Goal: Use online tool/utility: Utilize a website feature to perform a specific function

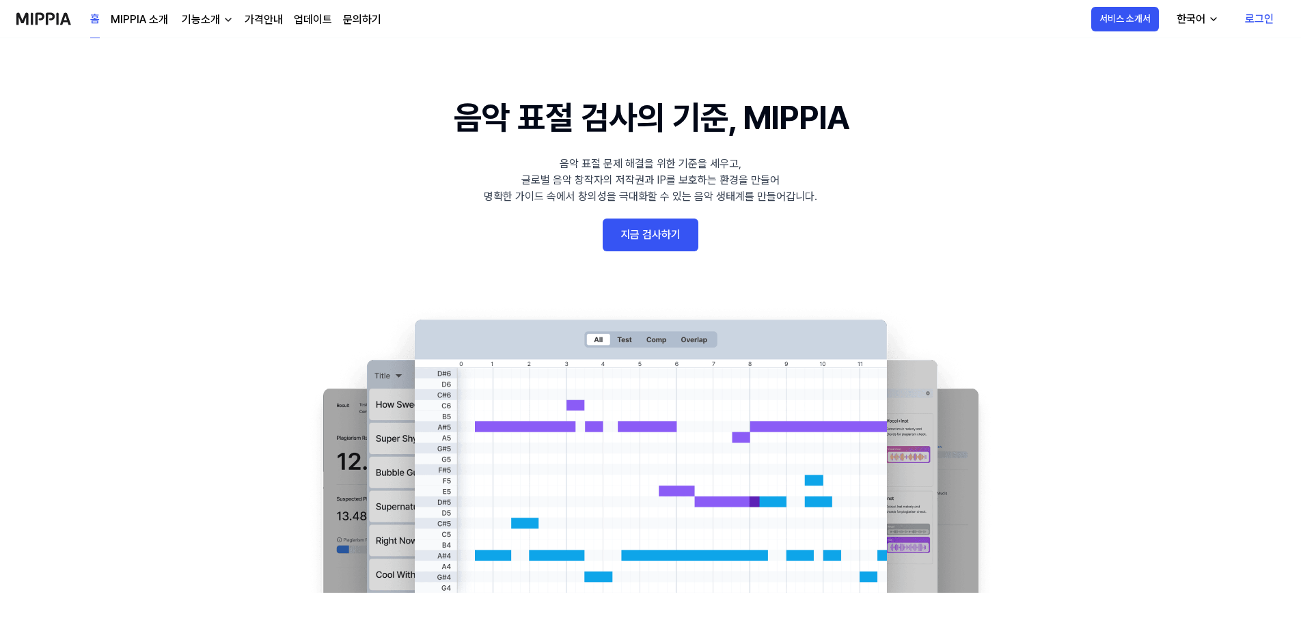
click at [1250, 21] on link "로그인" at bounding box center [1259, 19] width 51 height 38
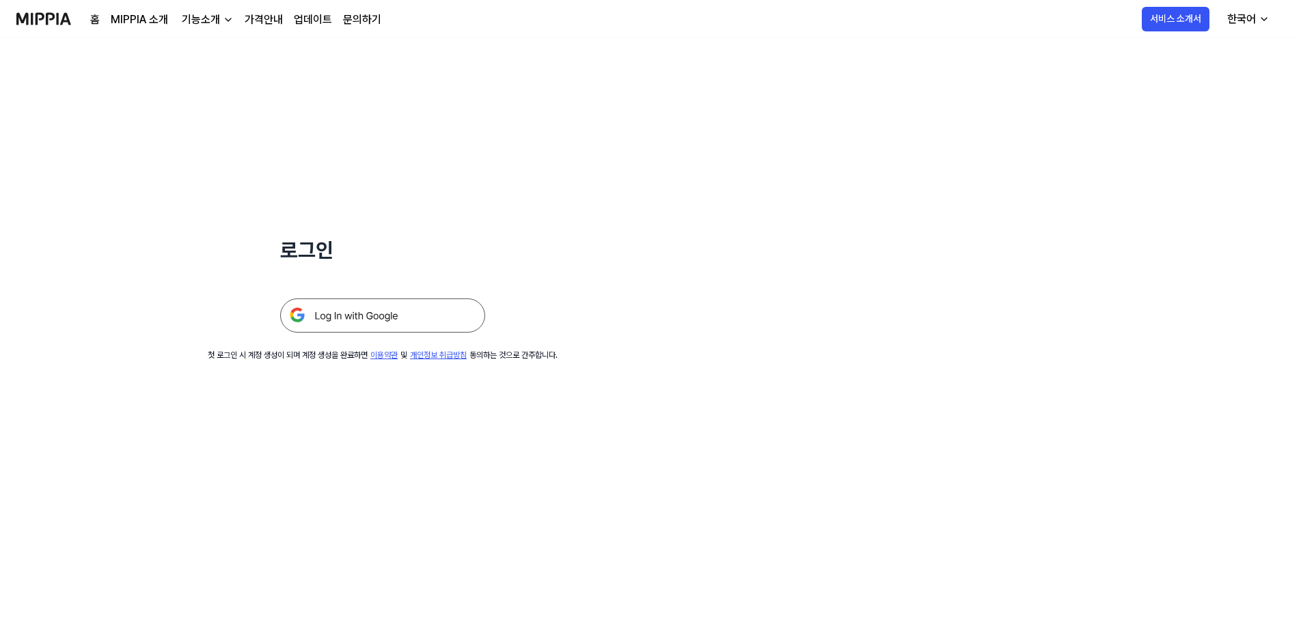
click at [372, 316] on img at bounding box center [382, 316] width 205 height 34
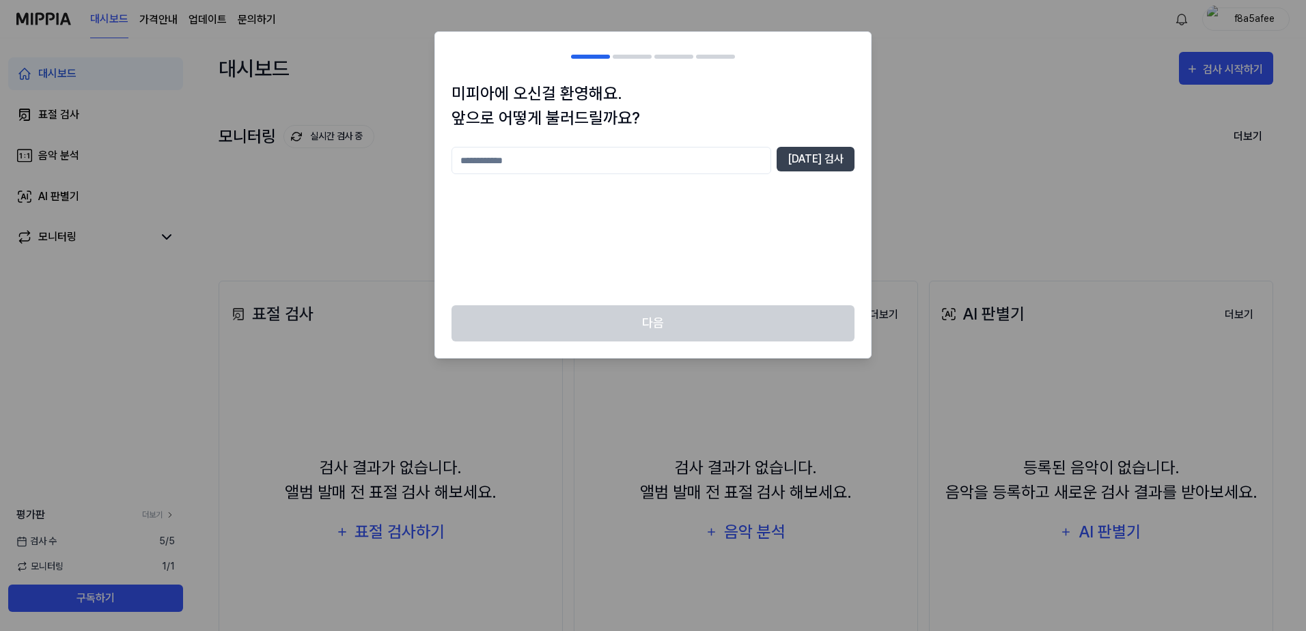
click at [598, 156] on input "text" at bounding box center [612, 160] width 320 height 27
type input "*"
click at [820, 156] on button "중복 검사" at bounding box center [816, 159] width 78 height 25
click at [553, 165] on input "******" at bounding box center [612, 160] width 320 height 27
type input "******"
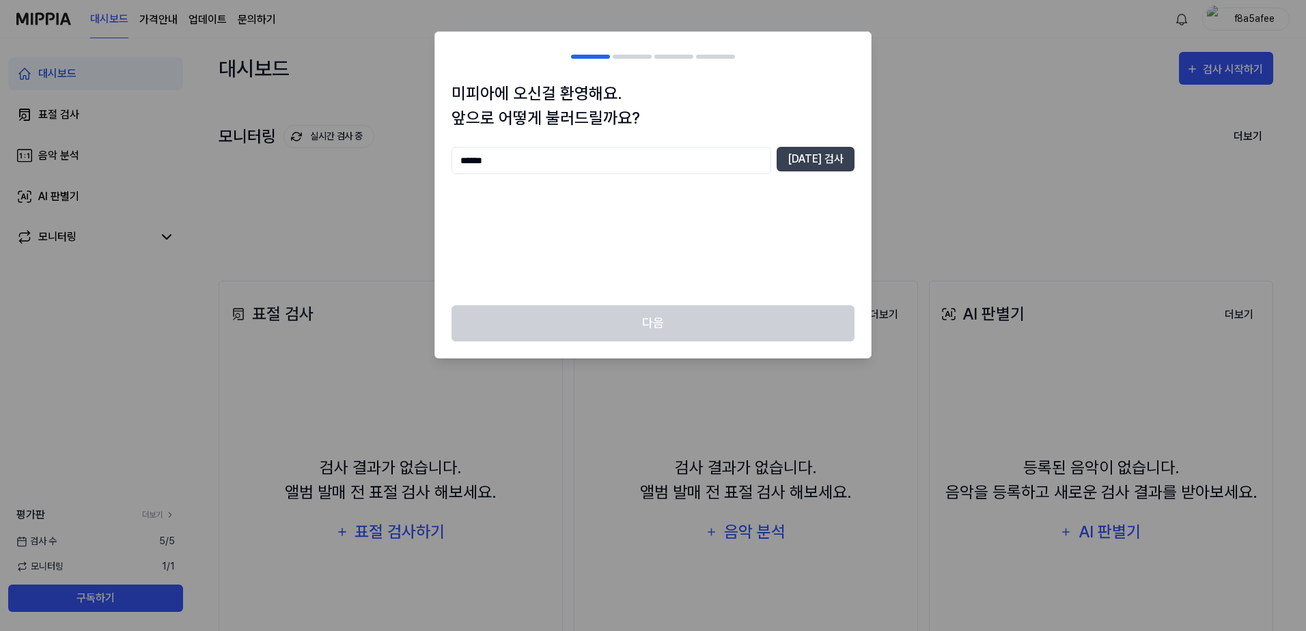
click at [847, 174] on div "****** 중복 검사" at bounding box center [653, 160] width 403 height 27
click at [845, 165] on button "중복 검사" at bounding box center [816, 159] width 78 height 25
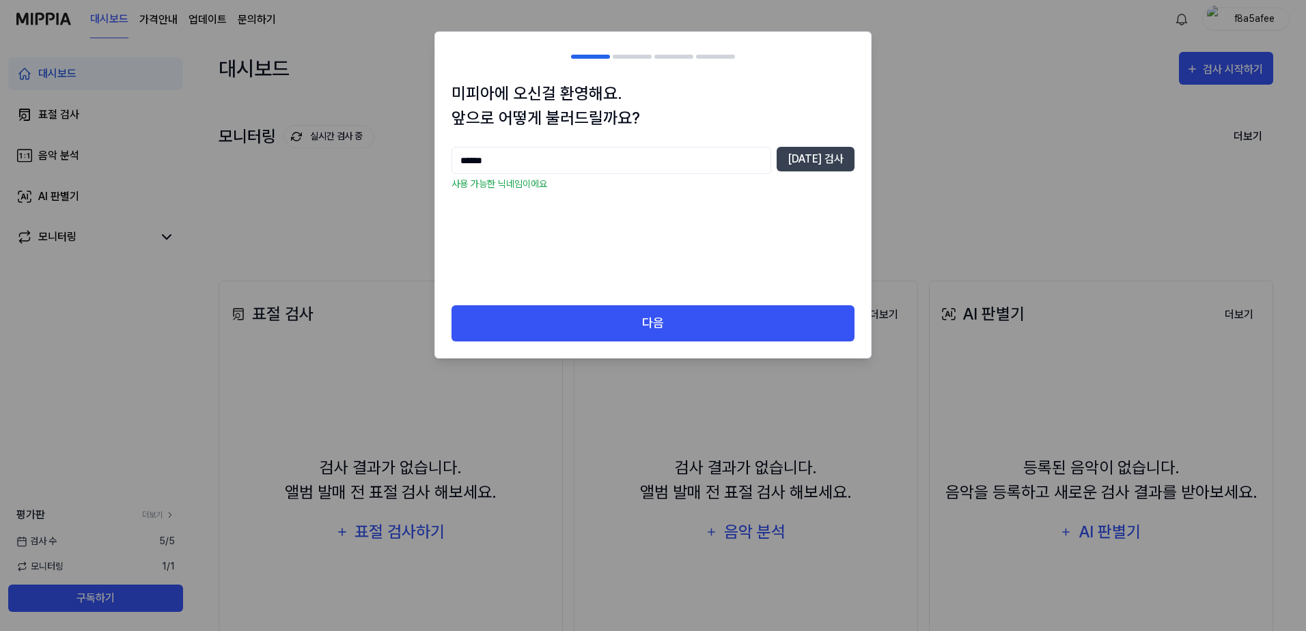
click at [719, 299] on div "미피아에 오신걸 환영해요. 앞으로 어떻게 불러드릴까요? ****** 중복 검사 사용 가능한 닉네임이에요" at bounding box center [653, 193] width 436 height 224
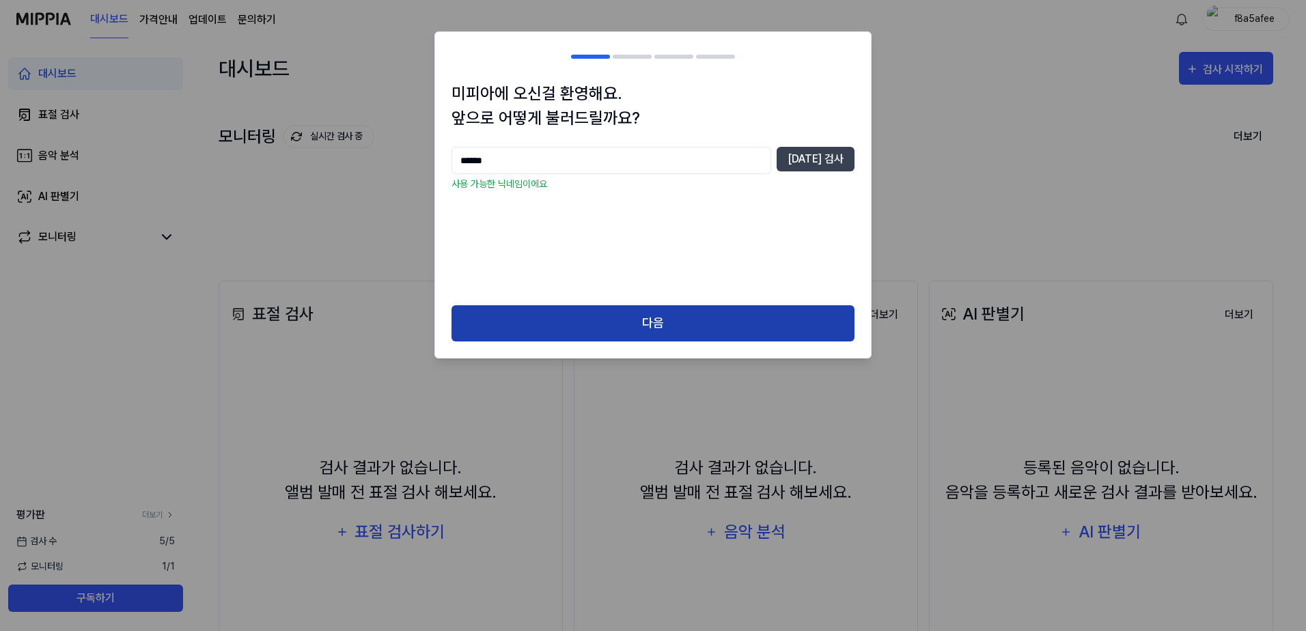
click at [719, 312] on button "다음" at bounding box center [653, 323] width 403 height 36
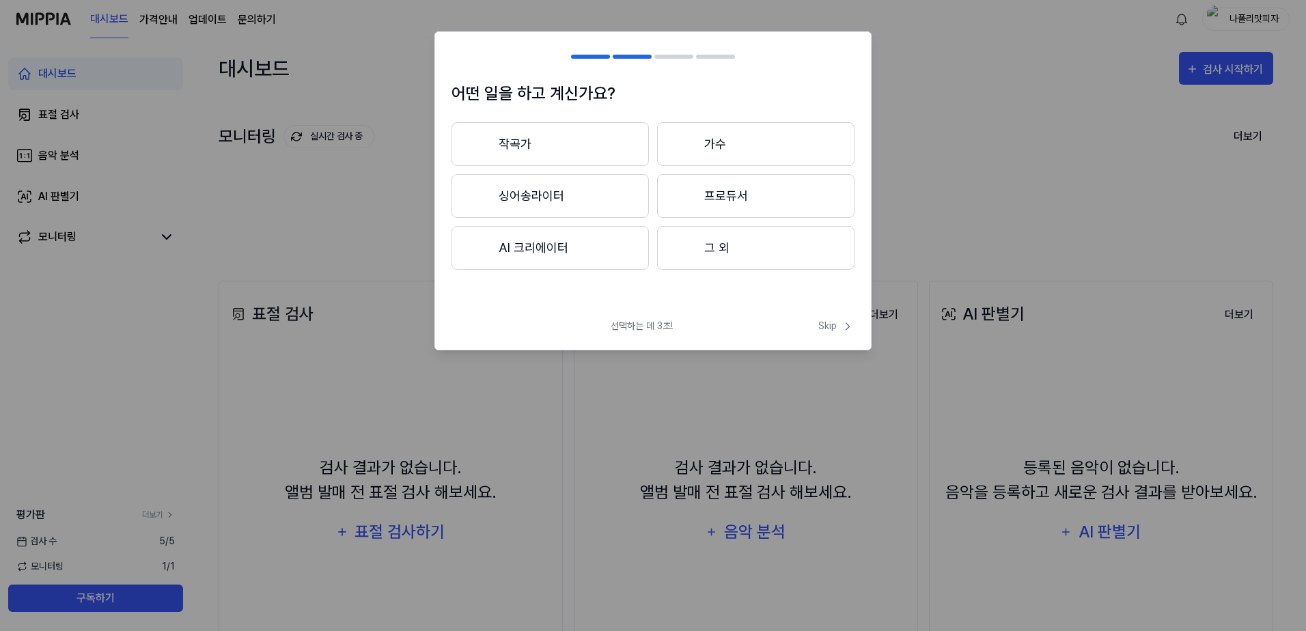
click at [551, 140] on button "작곡가" at bounding box center [550, 144] width 197 height 44
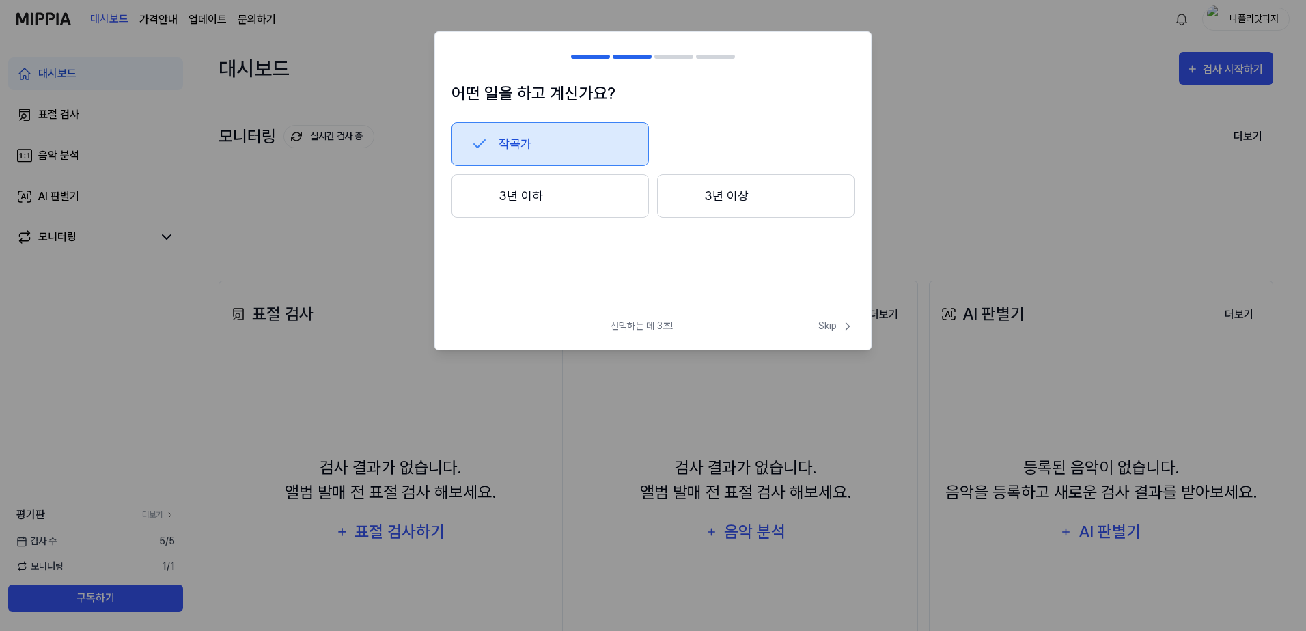
click at [577, 197] on button "3년 이하" at bounding box center [550, 196] width 197 height 44
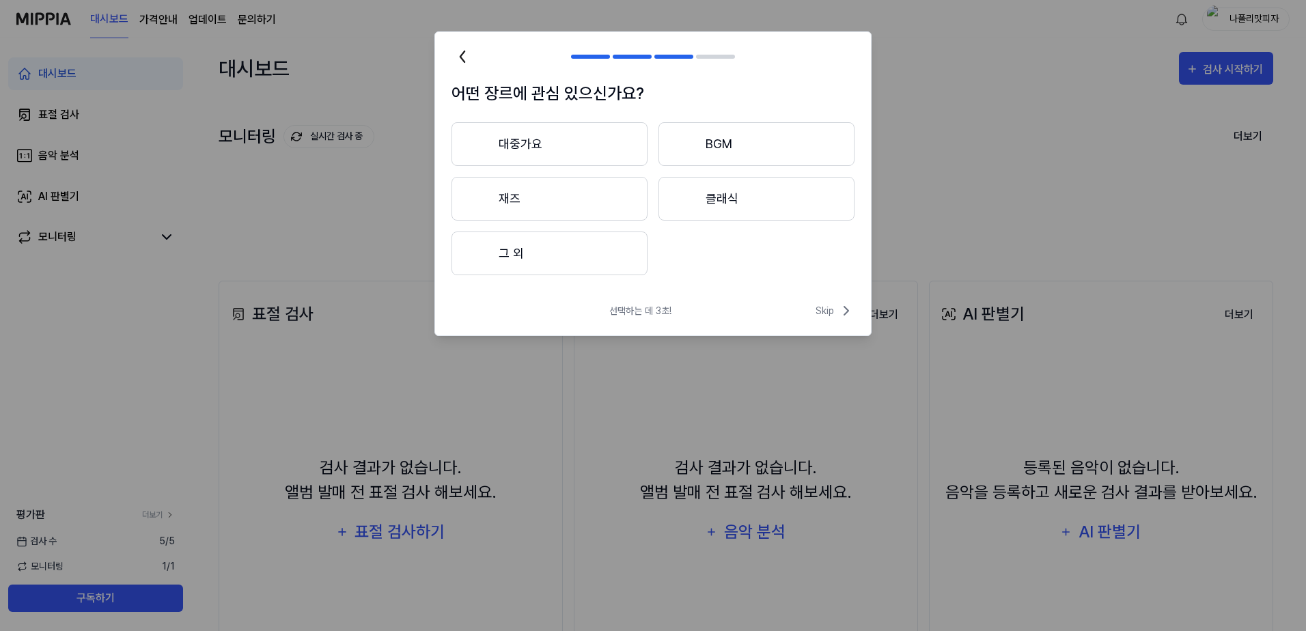
click at [615, 148] on button "대중가요" at bounding box center [550, 144] width 196 height 44
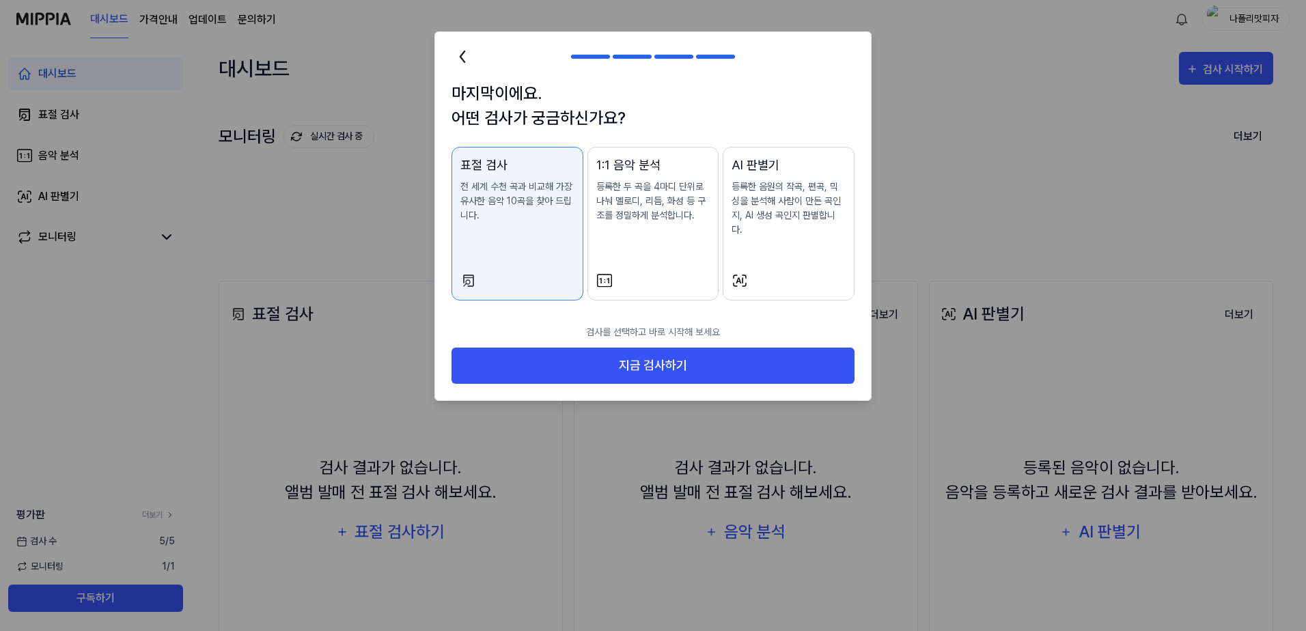
click at [793, 225] on div "AI 판별기 등록한 음원의 작곡, 편곡, 믹싱을 분석해 사람이 만든 곡인지, AI 생성 곡인지 판별합니다." at bounding box center [789, 210] width 114 height 109
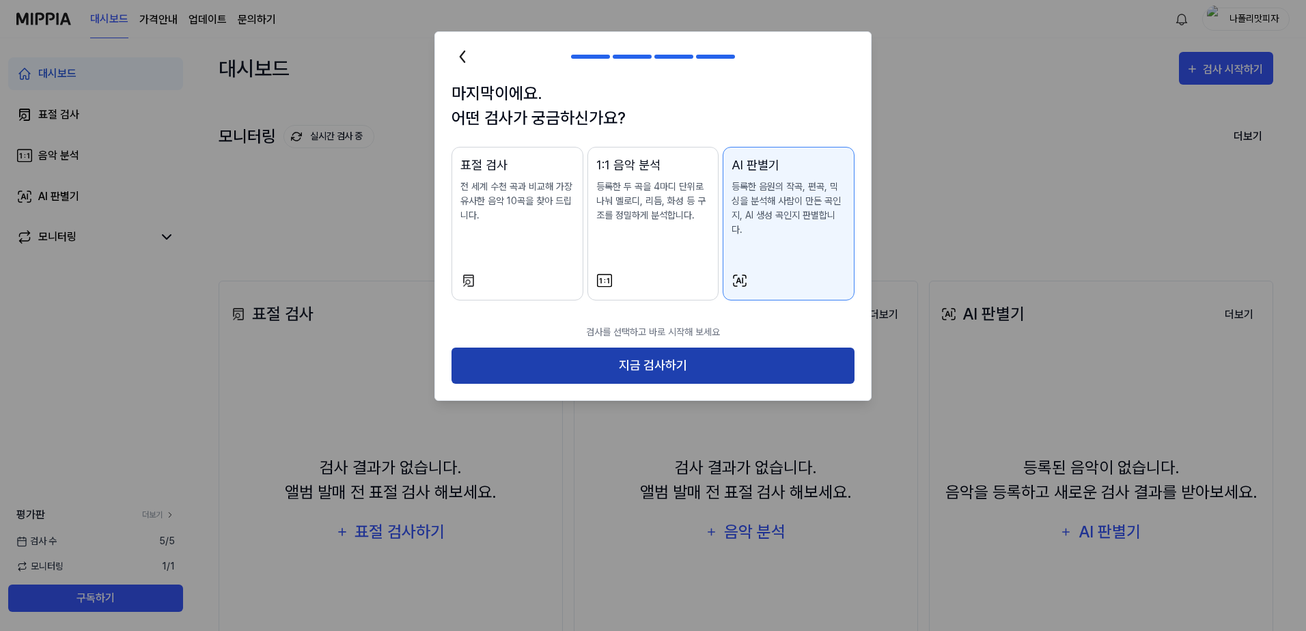
click at [768, 348] on button "지금 검사하기" at bounding box center [653, 366] width 403 height 36
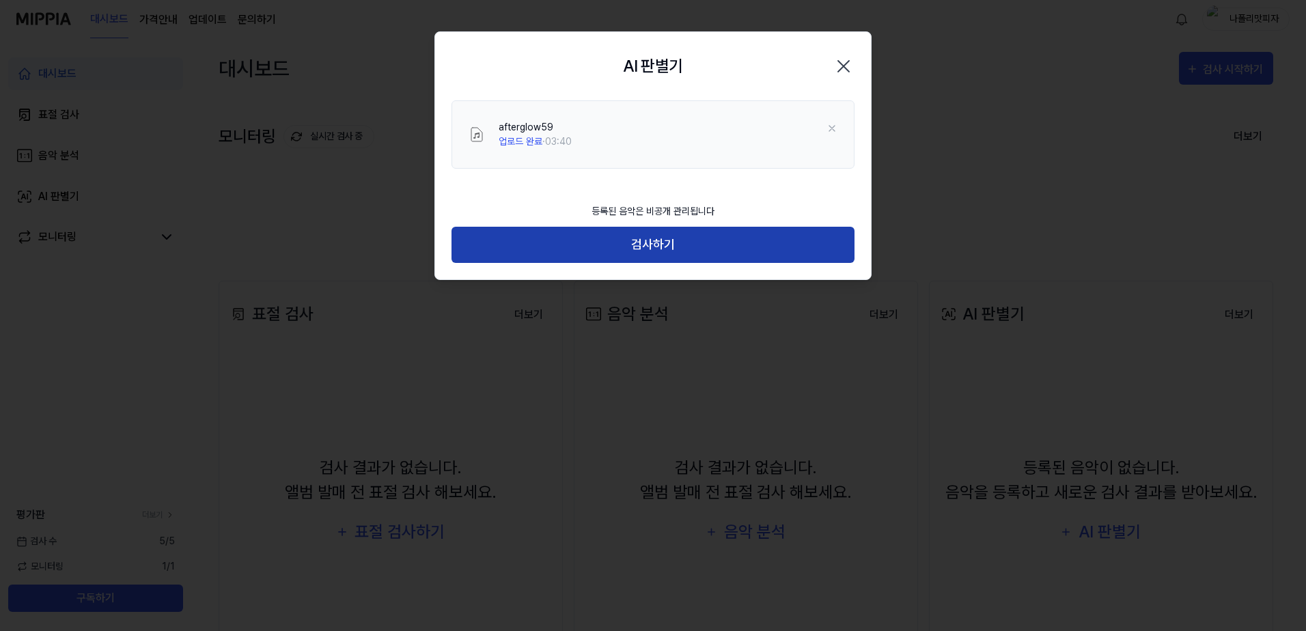
click at [724, 236] on button "검사하기" at bounding box center [653, 245] width 403 height 36
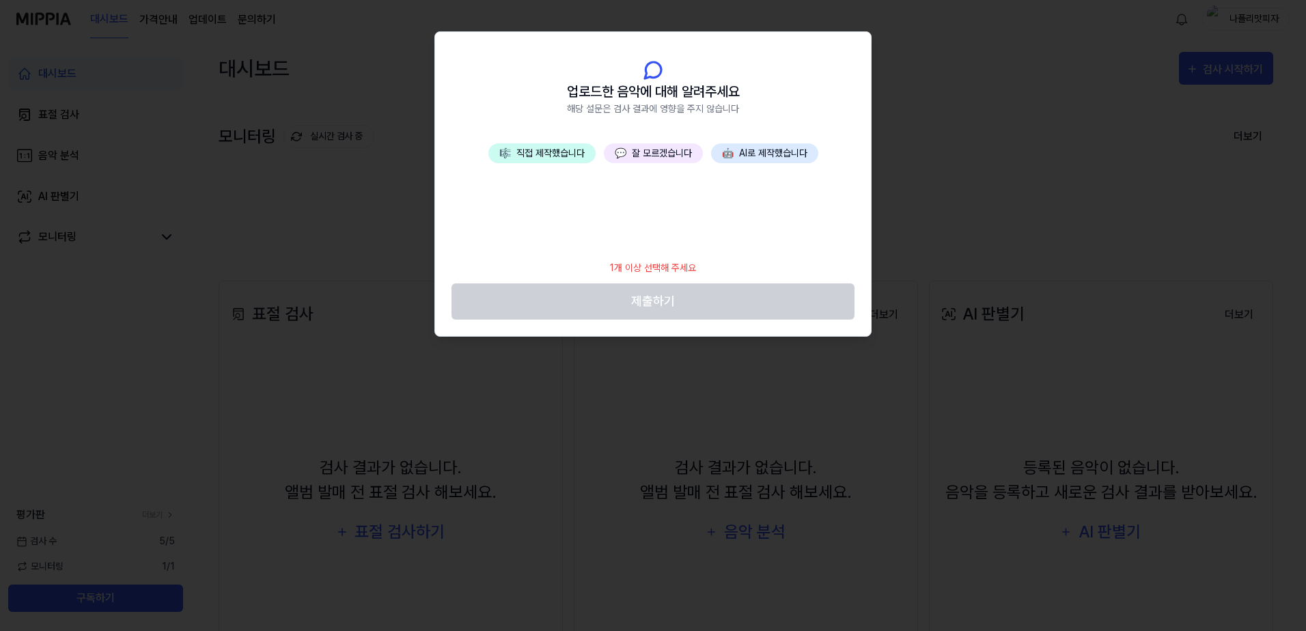
click at [758, 154] on button "🤖 AI로 제작했습니다" at bounding box center [764, 153] width 107 height 20
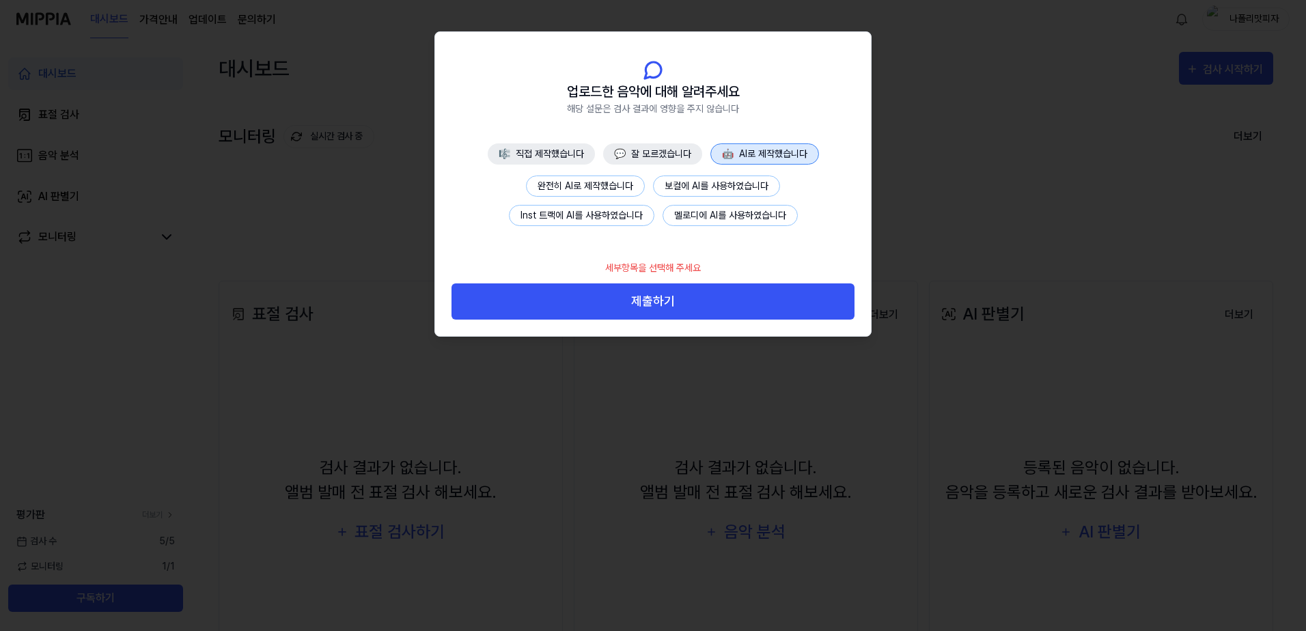
click at [590, 191] on button "완전히 AI로 제작했습니다" at bounding box center [585, 186] width 119 height 21
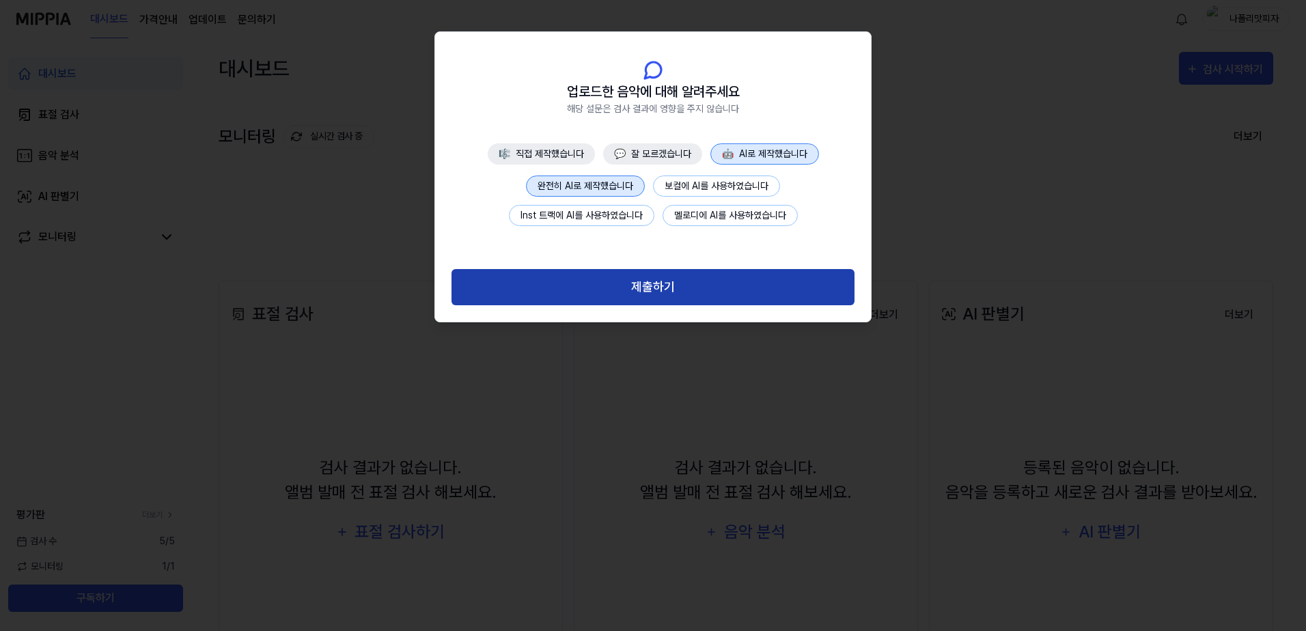
click at [765, 286] on button "제출하기" at bounding box center [653, 287] width 403 height 36
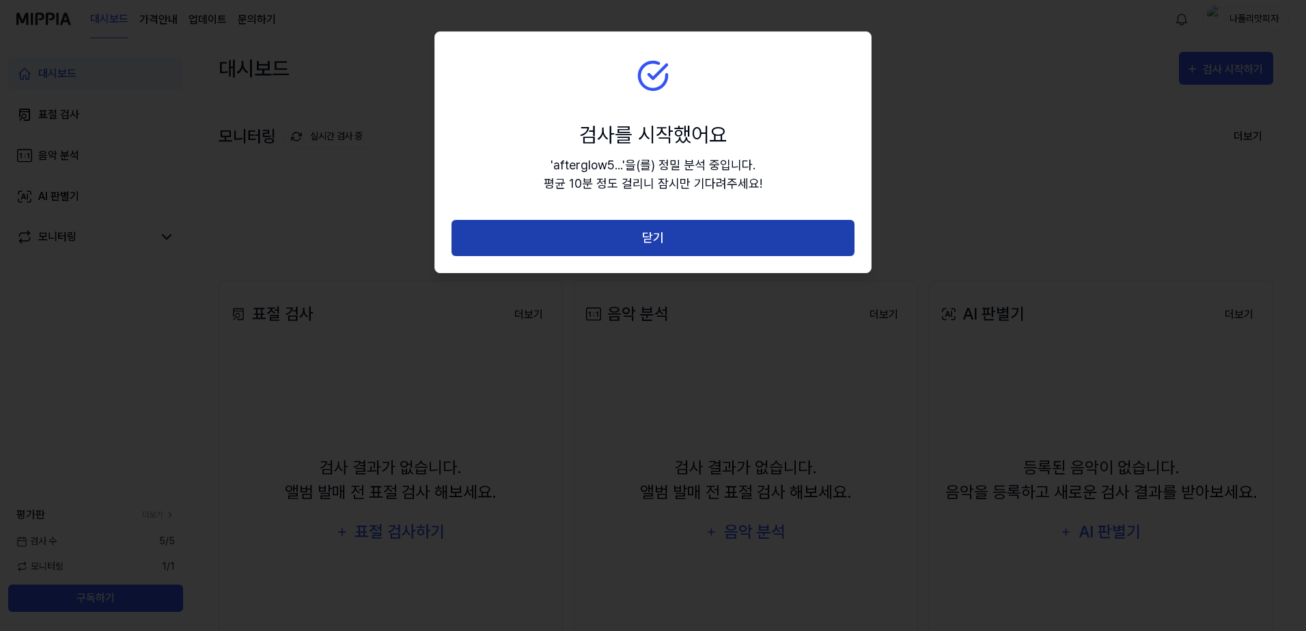
click at [730, 238] on button "닫기" at bounding box center [653, 238] width 403 height 36
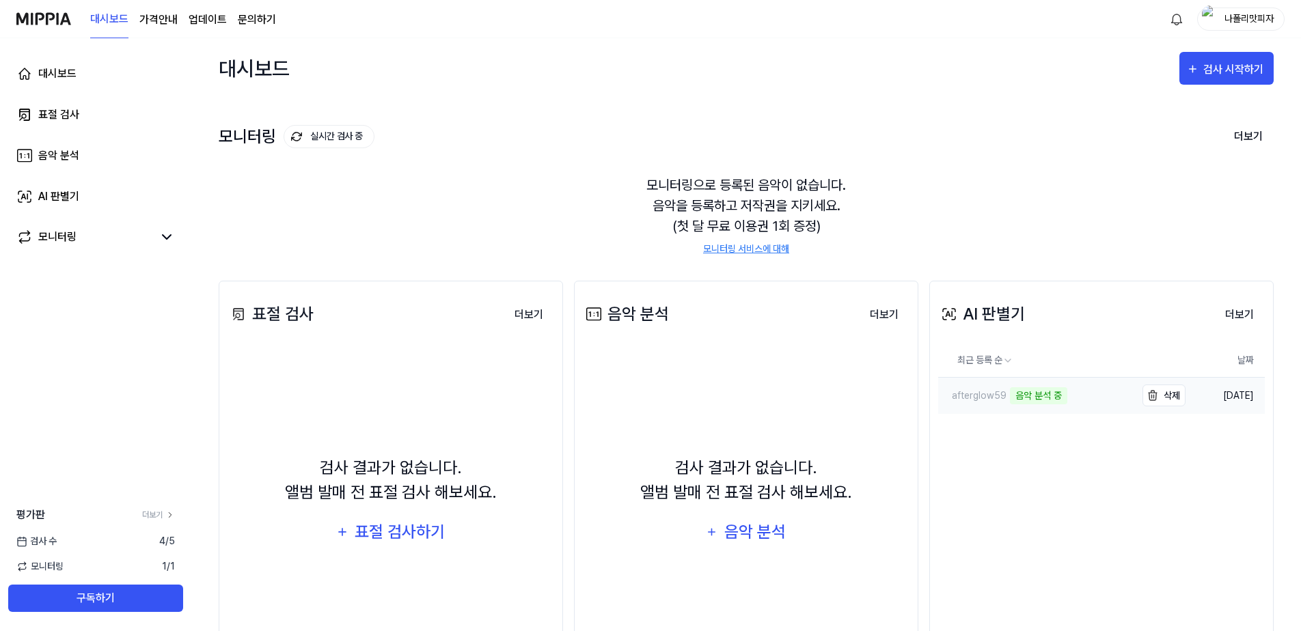
click at [1090, 400] on link "afterglow59 음악 분석 중" at bounding box center [1036, 396] width 197 height 36
click at [1017, 398] on link "afterglow59" at bounding box center [1036, 396] width 197 height 36
